Goal: Task Accomplishment & Management: Complete application form

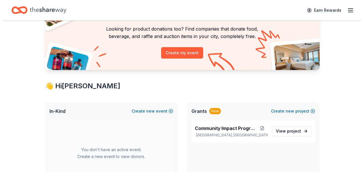
scroll to position [29, 0]
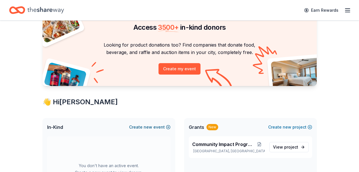
click at [164, 128] on button "Create new event" at bounding box center [149, 127] width 41 height 7
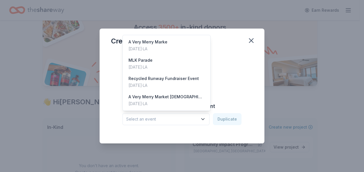
click at [196, 125] on button "Select an event" at bounding box center [165, 119] width 87 height 12
click at [145, 107] on div "Oct 13, 2023 · LA" at bounding box center [166, 103] width 76 height 7
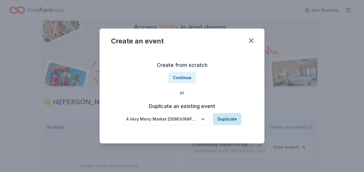
click at [228, 121] on button "Duplicate" at bounding box center [227, 119] width 29 height 12
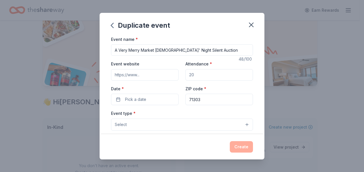
click at [204, 48] on input "A Very Merry Market Ladies' Night Silent Auction" at bounding box center [182, 49] width 142 height 11
drag, startPoint x: 211, startPoint y: 51, endPoint x: 154, endPoint y: 59, distance: 58.2
click at [154, 59] on div "Event name * A Very Merry Market Ladies' Night Silent Auction 48 /100 Event web…" at bounding box center [182, 168] width 142 height 264
type input "A Very Merry Market Special Events"
click at [172, 75] on input "Event website" at bounding box center [144, 74] width 67 height 11
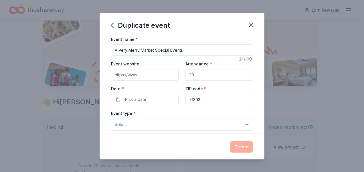
click at [210, 75] on input "Attendance *" at bounding box center [218, 74] width 67 height 11
type input "1000"
click at [146, 101] on button "Pick a date" at bounding box center [144, 99] width 67 height 11
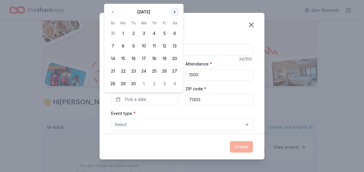
click at [176, 11] on button "Go to next month" at bounding box center [175, 12] width 8 height 8
click at [153, 45] on button "9" at bounding box center [154, 46] width 10 height 10
click at [177, 46] on button "11" at bounding box center [175, 46] width 10 height 10
click at [156, 47] on button "9" at bounding box center [154, 46] width 10 height 10
click at [180, 113] on div "Event type * Select" at bounding box center [182, 120] width 142 height 21
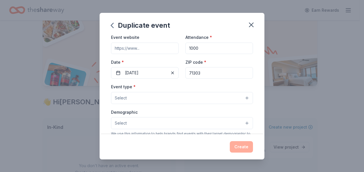
scroll to position [57, 0]
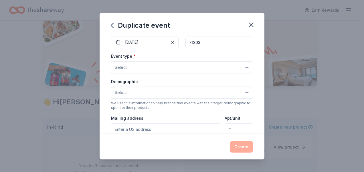
click at [166, 68] on button "Select" at bounding box center [182, 67] width 142 height 12
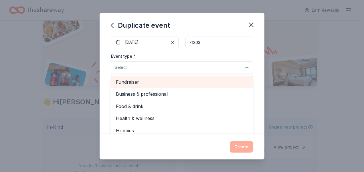
click at [164, 82] on span "Fundraiser" at bounding box center [182, 81] width 132 height 7
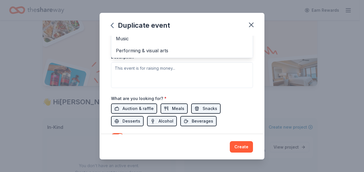
scroll to position [114, 0]
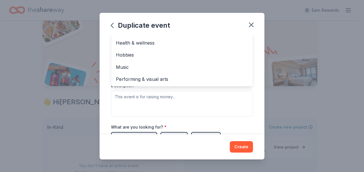
click at [111, 83] on div "Event name * A Very Merry Market Special Events 34 /100 Event website Attendanc…" at bounding box center [181, 85] width 165 height 99
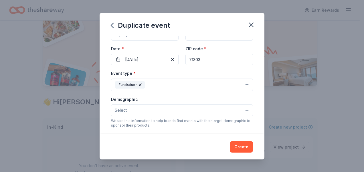
click at [154, 109] on button "Select" at bounding box center [182, 110] width 142 height 12
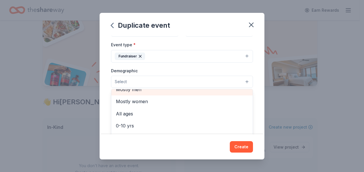
scroll to position [29, 0]
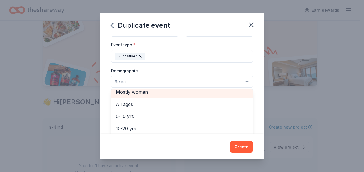
click at [144, 96] on span "Mostly women" at bounding box center [182, 91] width 132 height 7
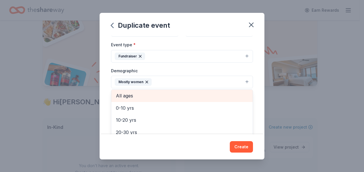
click at [123, 95] on span "All ages" at bounding box center [182, 95] width 132 height 7
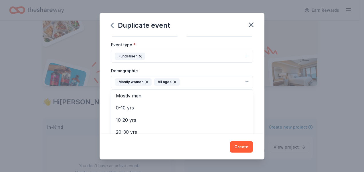
click at [103, 101] on div "Event name * A Very Merry Market Special Events 34 /100 Event website Attendanc…" at bounding box center [181, 85] width 165 height 99
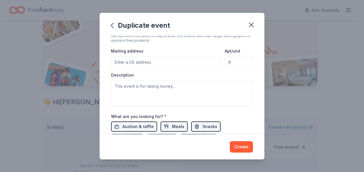
scroll to position [126, 0]
click at [159, 61] on input "Mailing address" at bounding box center [165, 61] width 109 height 11
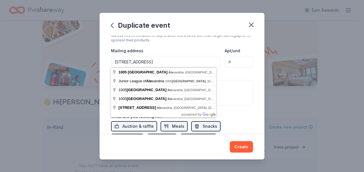
type input "1005 Bayou Place, Alexandria, LA, 71303"
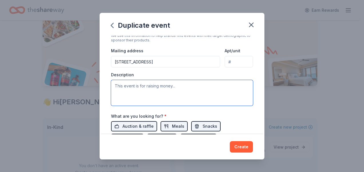
click at [143, 86] on textarea at bounding box center [182, 93] width 142 height 26
drag, startPoint x: 149, startPoint y: 85, endPoint x: 141, endPoint y: 91, distance: 9.7
paste textarea "A Very Merry Market is the Junior League of Alexandria’s annual holiday shoppin…"
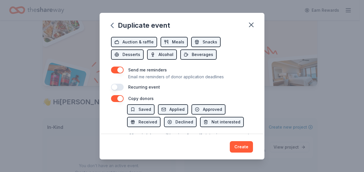
scroll to position [212, 0]
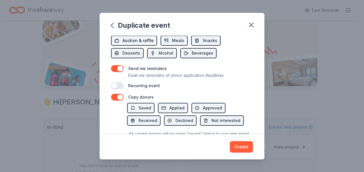
type textarea "A Very Merry Market is the Junior League of Alexandria’s annual holiday shoppin…"
click at [124, 40] on span "Auction & raffle" at bounding box center [137, 40] width 31 height 7
click at [205, 39] on span "Snacks" at bounding box center [209, 40] width 15 height 7
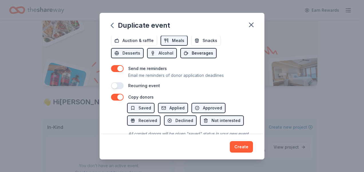
click at [192, 57] on button "Beverages" at bounding box center [198, 53] width 36 height 10
click at [157, 53] on button "Alcohol" at bounding box center [162, 53] width 30 height 10
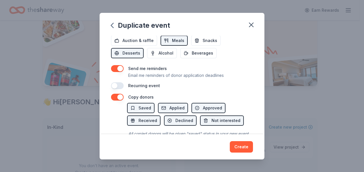
drag, startPoint x: 138, startPoint y: 54, endPoint x: 145, endPoint y: 57, distance: 7.3
click at [138, 54] on span "Desserts" at bounding box center [131, 53] width 18 height 7
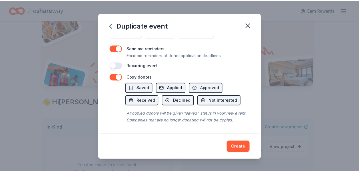
scroll to position [239, 0]
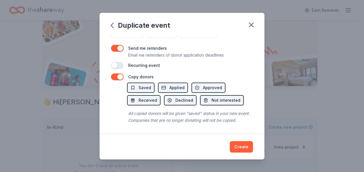
click at [117, 45] on button "button" at bounding box center [117, 48] width 13 height 7
click at [115, 73] on button "button" at bounding box center [117, 76] width 13 height 7
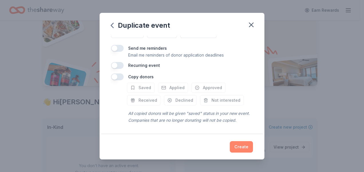
click at [244, 149] on button "Create" at bounding box center [241, 146] width 23 height 11
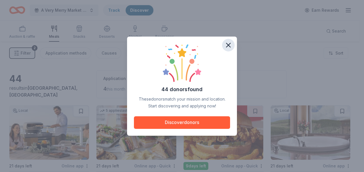
click at [226, 43] on icon "button" at bounding box center [228, 45] width 8 height 8
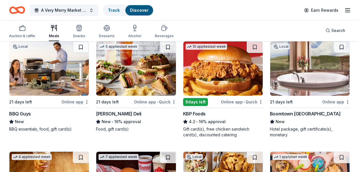
scroll to position [57, 0]
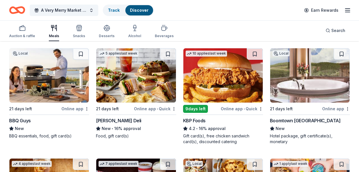
click at [144, 108] on div "Online app • Quick" at bounding box center [155, 108] width 42 height 7
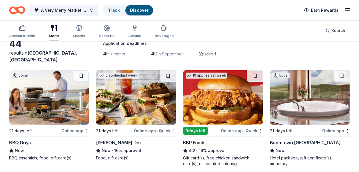
scroll to position [29, 0]
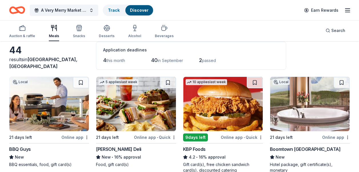
click at [337, 137] on div "Online app" at bounding box center [336, 137] width 28 height 7
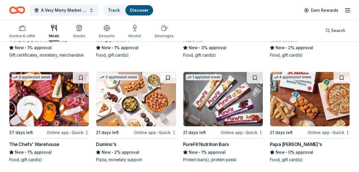
scroll to position [1099, 0]
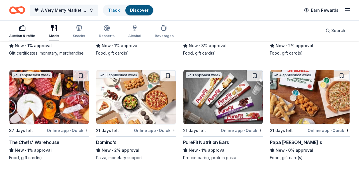
click at [16, 34] on div "Auction & raffle" at bounding box center [22, 36] width 26 height 5
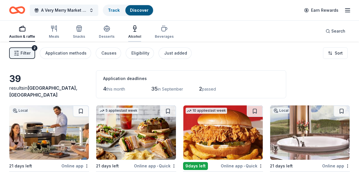
click at [129, 33] on div "Alcohol" at bounding box center [134, 32] width 13 height 14
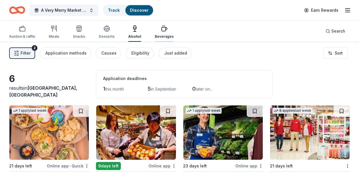
click at [158, 36] on div "Beverages" at bounding box center [164, 36] width 19 height 5
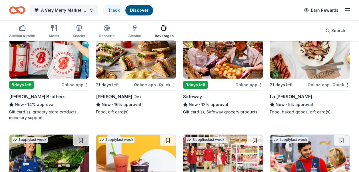
scroll to position [143, 0]
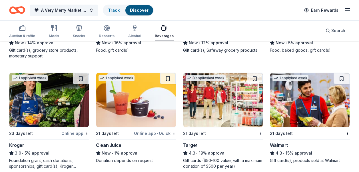
click at [130, 11] on link "Discover" at bounding box center [139, 10] width 19 height 5
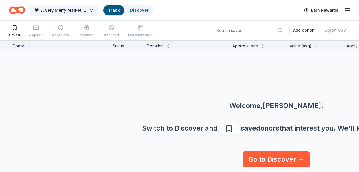
scroll to position [0, 0]
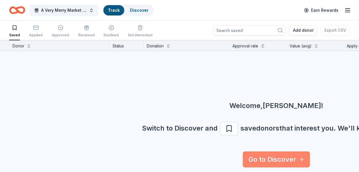
click at [253, 158] on link "Go to Discover" at bounding box center [276, 160] width 67 height 16
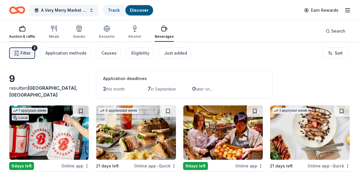
click at [26, 33] on div "Auction & raffle" at bounding box center [22, 32] width 26 height 14
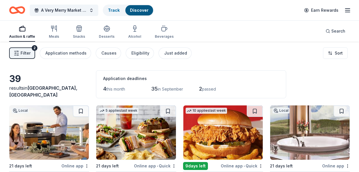
click at [30, 53] on span "Filter" at bounding box center [26, 53] width 10 height 7
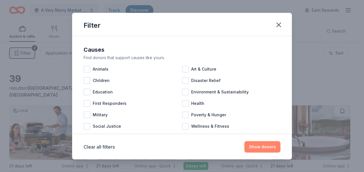
click at [256, 146] on button "Show donors" at bounding box center [262, 146] width 36 height 11
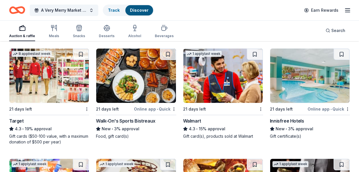
scroll to position [400, 0]
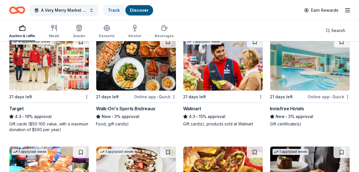
click at [20, 109] on div "Target" at bounding box center [16, 108] width 15 height 7
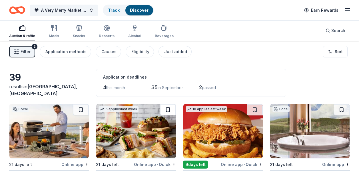
scroll to position [0, 0]
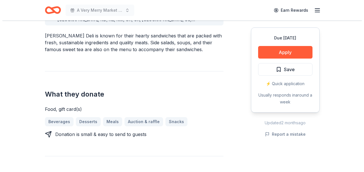
scroll to position [143, 0]
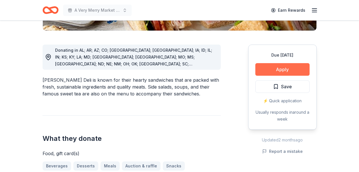
click at [287, 69] on button "Apply" at bounding box center [283, 69] width 54 height 13
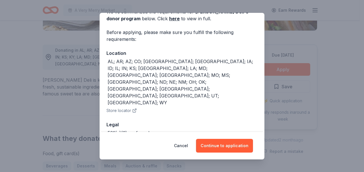
scroll to position [33, 0]
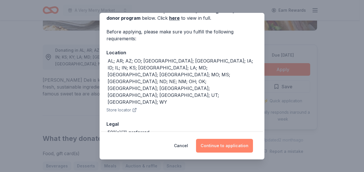
click at [212, 149] on button "Continue to application" at bounding box center [224, 146] width 57 height 14
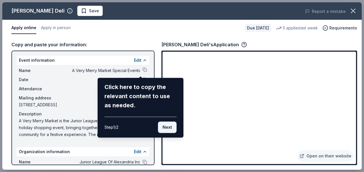
click at [167, 127] on button "Next" at bounding box center [167, 127] width 19 height 11
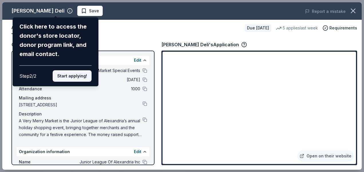
click at [77, 77] on button "Start applying!" at bounding box center [72, 75] width 39 height 11
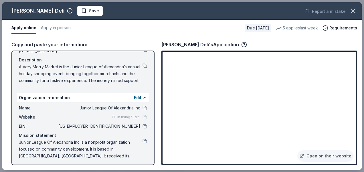
scroll to position [56, 0]
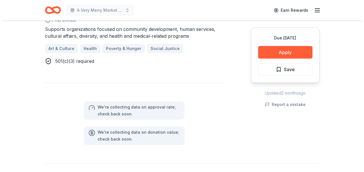
scroll to position [286, 0]
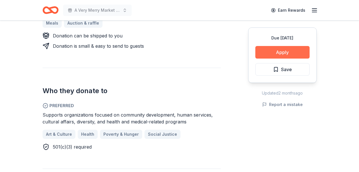
click at [264, 52] on button "Apply" at bounding box center [283, 52] width 54 height 13
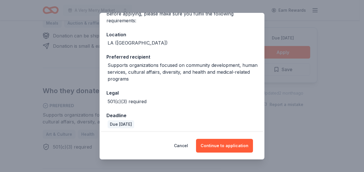
scroll to position [54, 0]
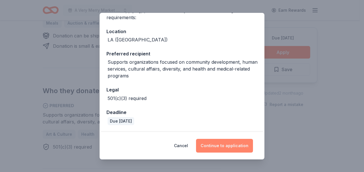
click at [223, 148] on button "Continue to application" at bounding box center [224, 146] width 57 height 14
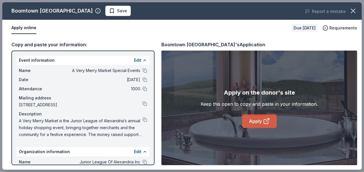
click at [248, 119] on link "Apply" at bounding box center [259, 121] width 35 height 14
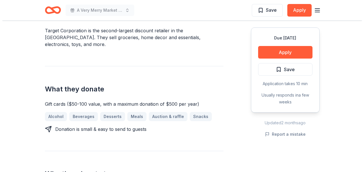
scroll to position [229, 0]
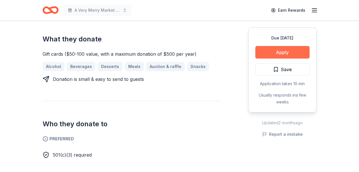
click at [277, 50] on button "Apply" at bounding box center [283, 52] width 54 height 13
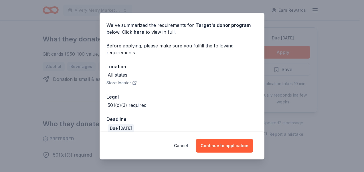
scroll to position [26, 0]
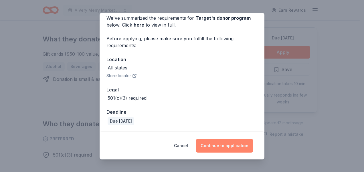
click at [218, 144] on button "Continue to application" at bounding box center [224, 146] width 57 height 14
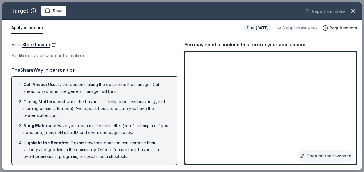
drag, startPoint x: 100, startPoint y: 88, endPoint x: 104, endPoint y: 92, distance: 5.9
click at [103, 91] on li "Call Ahead : Usually the person making the decision is the manager. Call ahead …" at bounding box center [95, 88] width 145 height 14
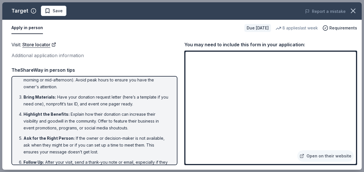
scroll to position [48, 0]
